Goal: Obtain resource: Download file/media

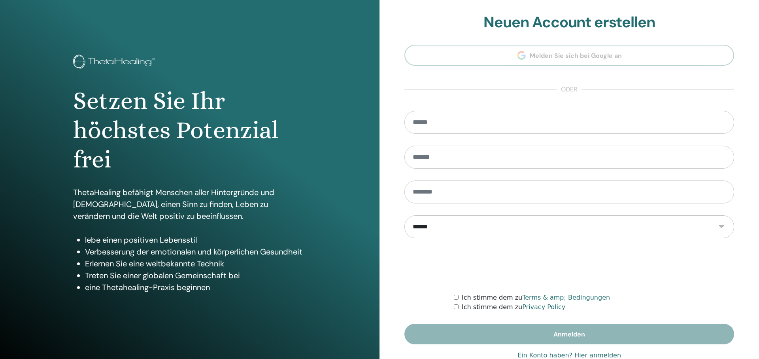
click at [437, 113] on input "email" at bounding box center [570, 122] width 330 height 23
click at [382, 145] on div "**********" at bounding box center [570, 190] width 380 height 380
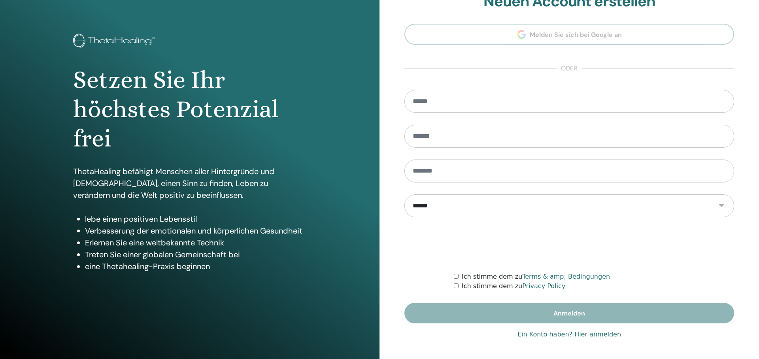
click at [585, 331] on link "Ein Konto haben? Hier anmelden" at bounding box center [570, 333] width 104 height 9
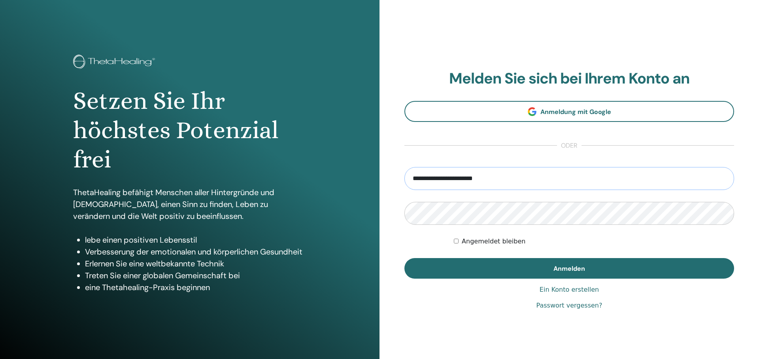
type input "**********"
click at [570, 268] on button "Anmelden" at bounding box center [570, 268] width 330 height 21
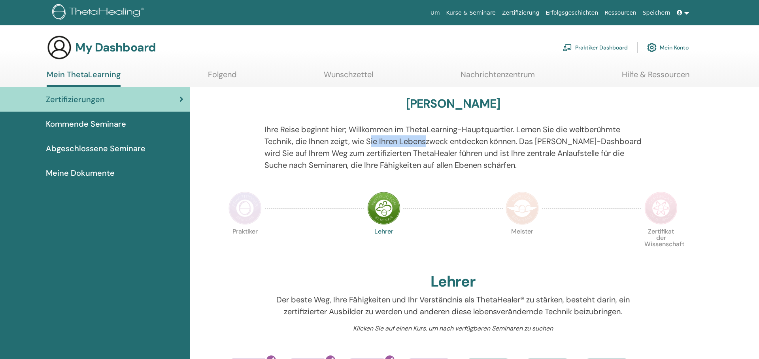
drag, startPoint x: 371, startPoint y: 137, endPoint x: 433, endPoint y: 140, distance: 62.5
click at [428, 139] on p "Ihre Reise beginnt hier; Willkommen im ThetaLearning-Hauptquartier. Lernen Sie …" at bounding box center [454, 146] width 378 height 47
click at [433, 140] on p "Ihre Reise beginnt hier; Willkommen im ThetaLearning-Hauptquartier. Lernen Sie …" at bounding box center [454, 146] width 378 height 47
drag, startPoint x: 410, startPoint y: 143, endPoint x: 423, endPoint y: 143, distance: 12.7
click at [411, 143] on p "Ihre Reise beginnt hier; Willkommen im ThetaLearning-Hauptquartier. Lernen Sie …" at bounding box center [454, 146] width 378 height 47
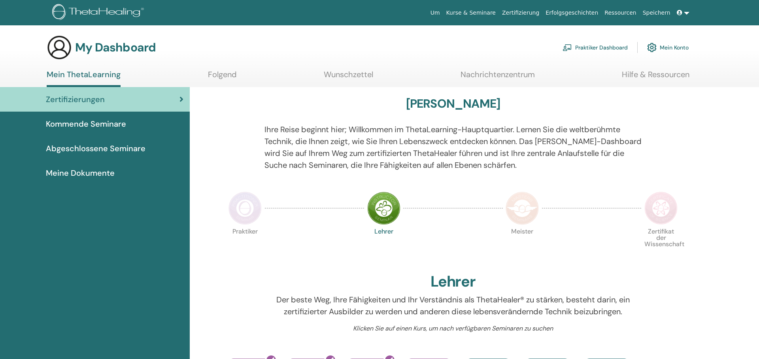
click at [423, 143] on p "Ihre Reise beginnt hier; Willkommen im ThetaLearning-Hauptquartier. Lernen Sie …" at bounding box center [454, 146] width 378 height 47
click at [435, 145] on p "Ihre Reise beginnt hier; Willkommen im ThetaLearning-Hauptquartier. Lernen Sie …" at bounding box center [454, 146] width 378 height 47
click at [439, 147] on p "Ihre Reise beginnt hier; Willkommen im ThetaLearning-Hauptquartier. Lernen Sie …" at bounding box center [454, 146] width 378 height 47
click at [243, 205] on img at bounding box center [245, 207] width 33 height 33
click at [526, 212] on img at bounding box center [522, 207] width 33 height 33
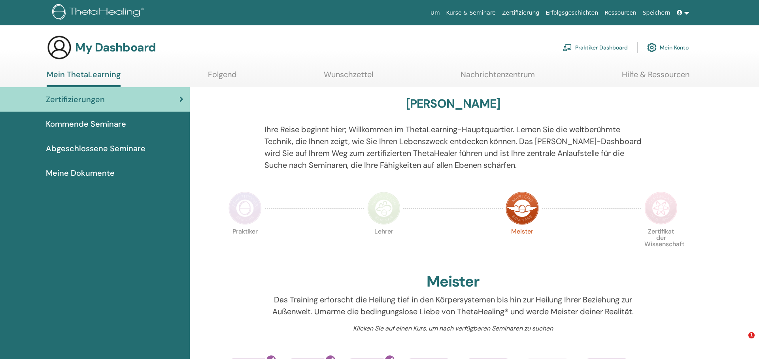
click at [394, 216] on img at bounding box center [383, 207] width 33 height 33
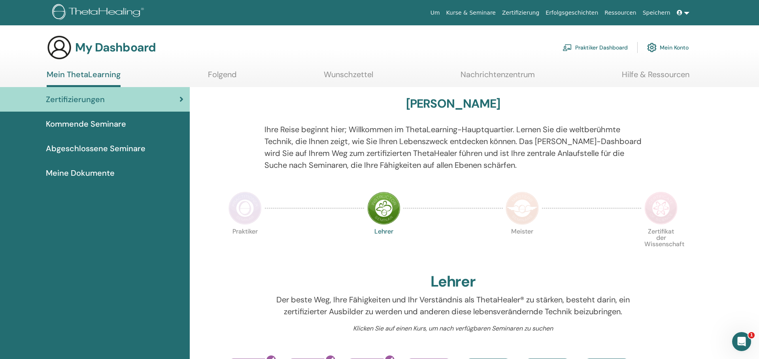
click at [84, 142] on link "Abgeschlossene Seminare" at bounding box center [95, 148] width 190 height 25
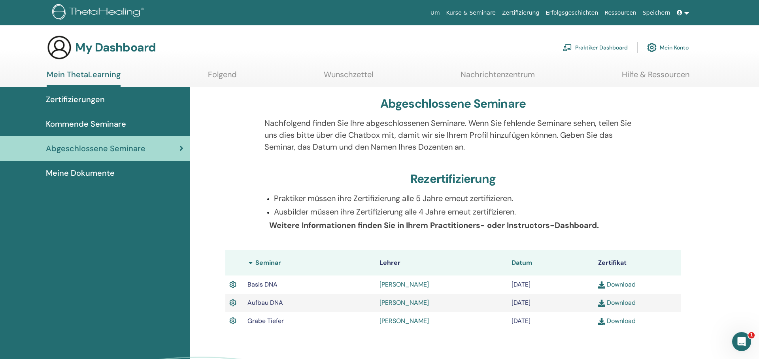
scroll to position [6, 0]
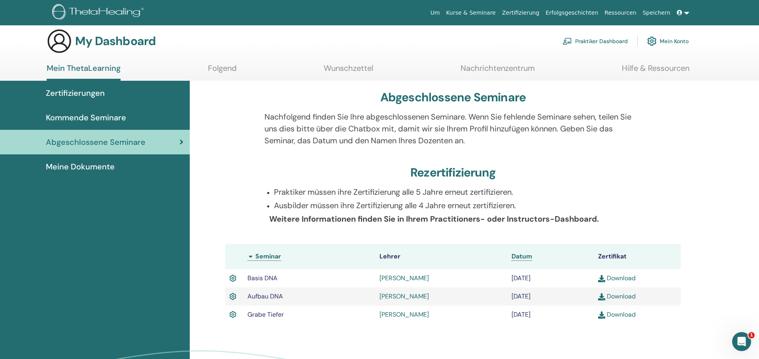
click at [619, 317] on link "Download" at bounding box center [617, 314] width 38 height 8
